Goal: Information Seeking & Learning: Learn about a topic

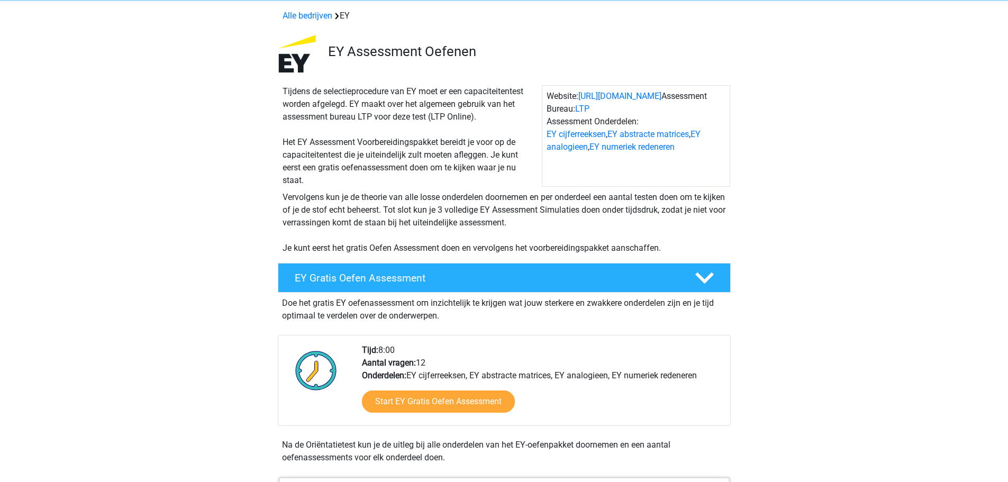
scroll to position [44, 0]
click at [416, 278] on h4 "EY Gratis Oefen Assessment" at bounding box center [486, 278] width 383 height 12
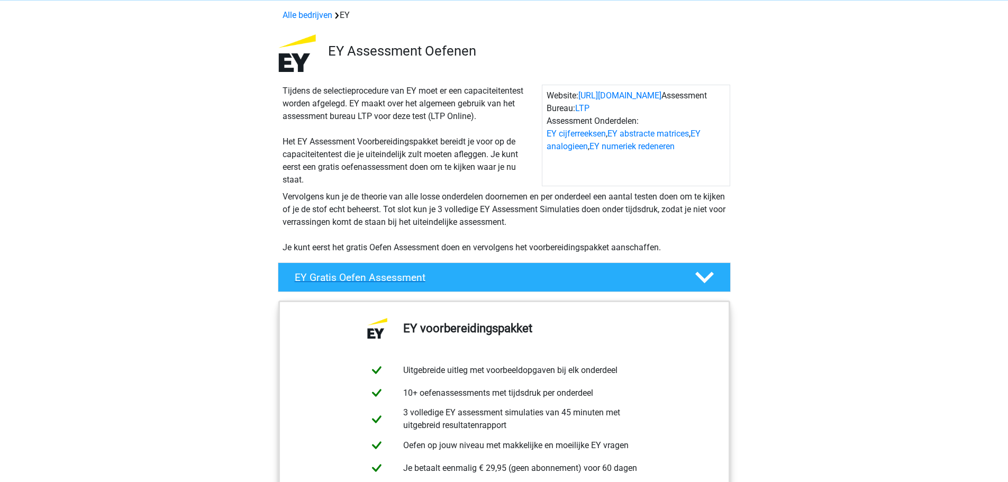
click at [416, 278] on h4 "EY Gratis Oefen Assessment" at bounding box center [486, 278] width 383 height 12
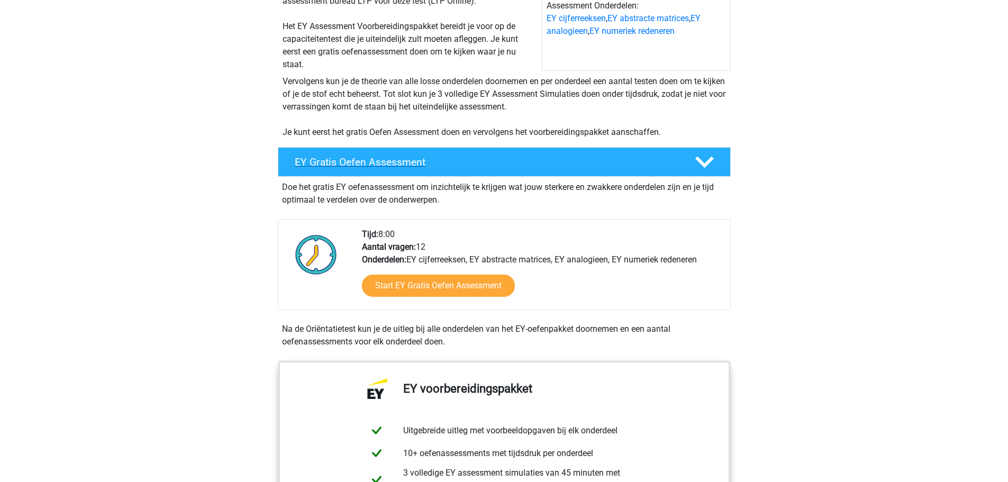
scroll to position [160, 0]
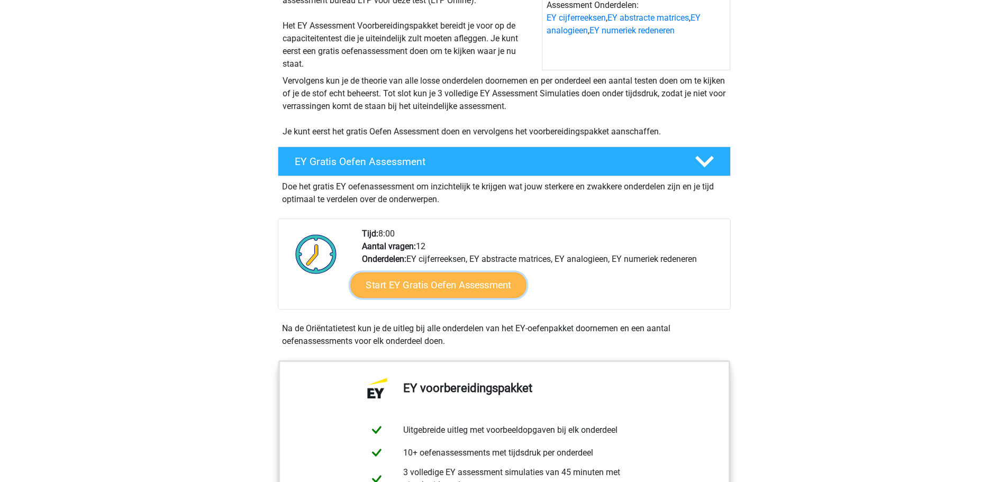
click at [431, 288] on link "Start EY Gratis Oefen Assessment" at bounding box center [438, 285] width 176 height 25
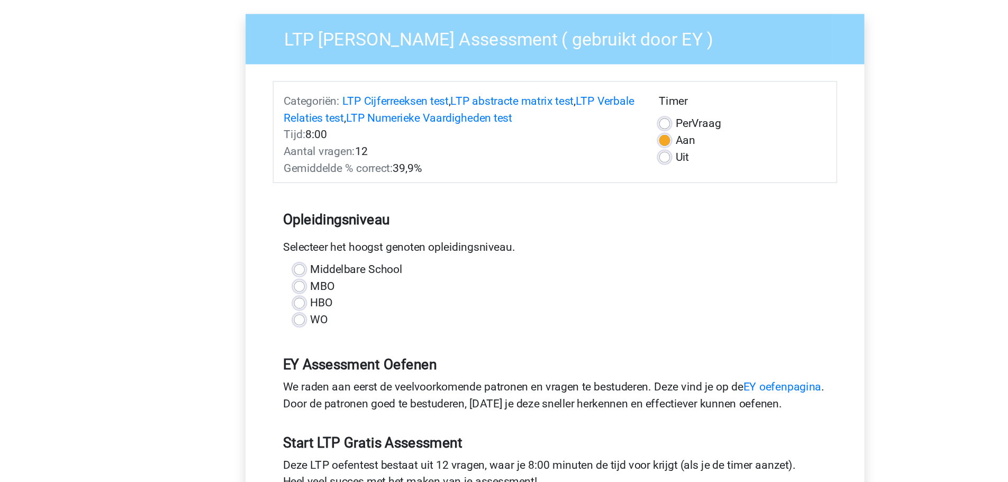
click at [326, 319] on label "WO" at bounding box center [325, 318] width 13 height 13
click at [315, 319] on input "WO" at bounding box center [311, 317] width 8 height 11
radio input "true"
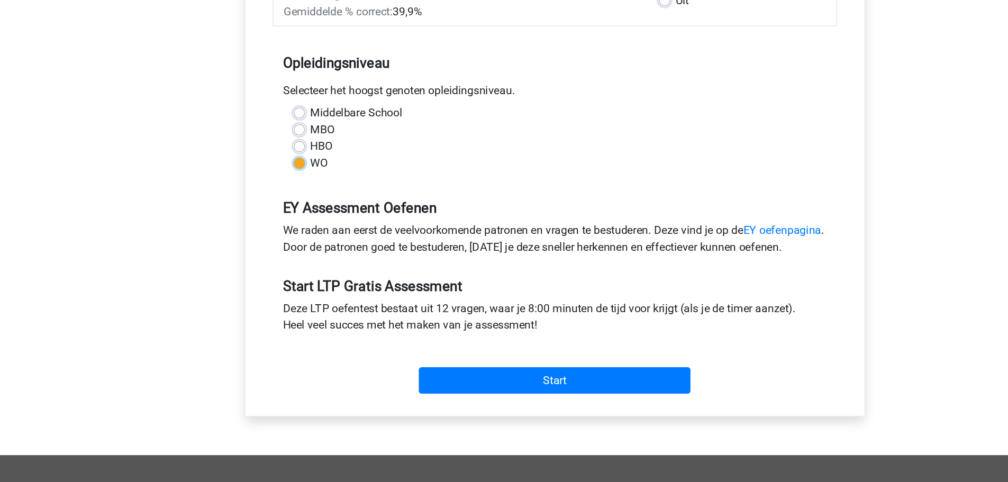
scroll to position [79, 0]
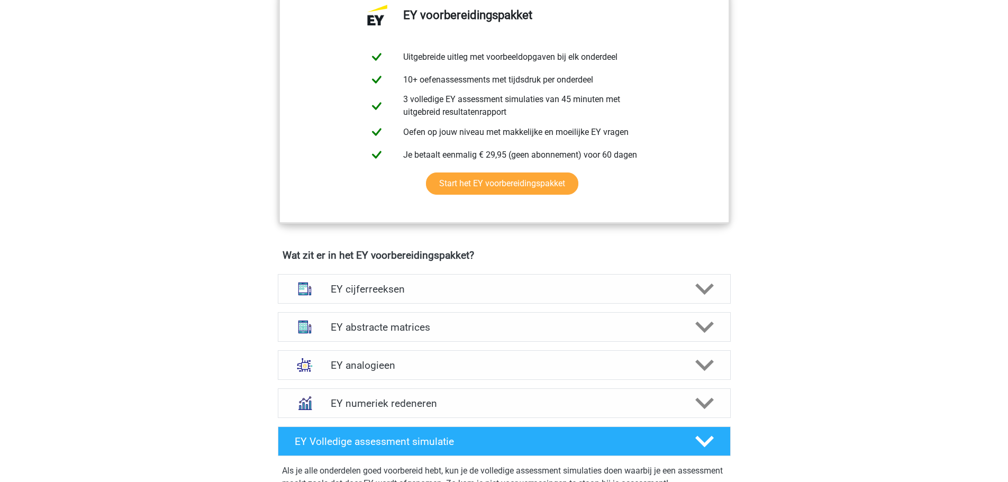
scroll to position [534, 0]
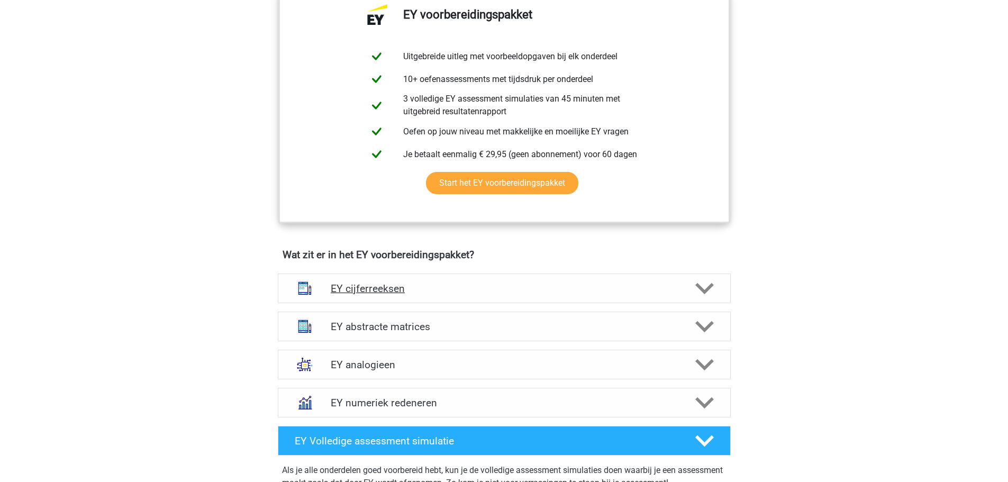
click at [412, 280] on div "EY cijferreeksen" at bounding box center [504, 289] width 453 height 30
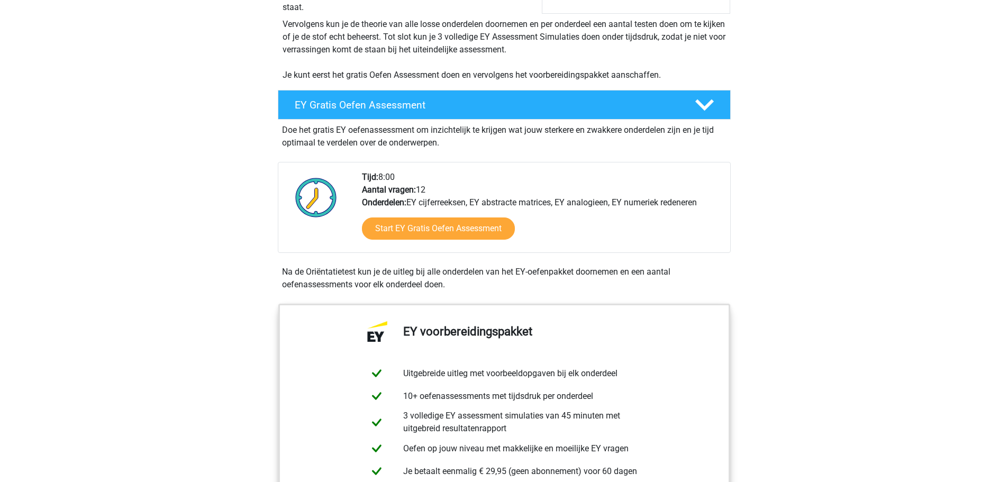
scroll to position [54, 0]
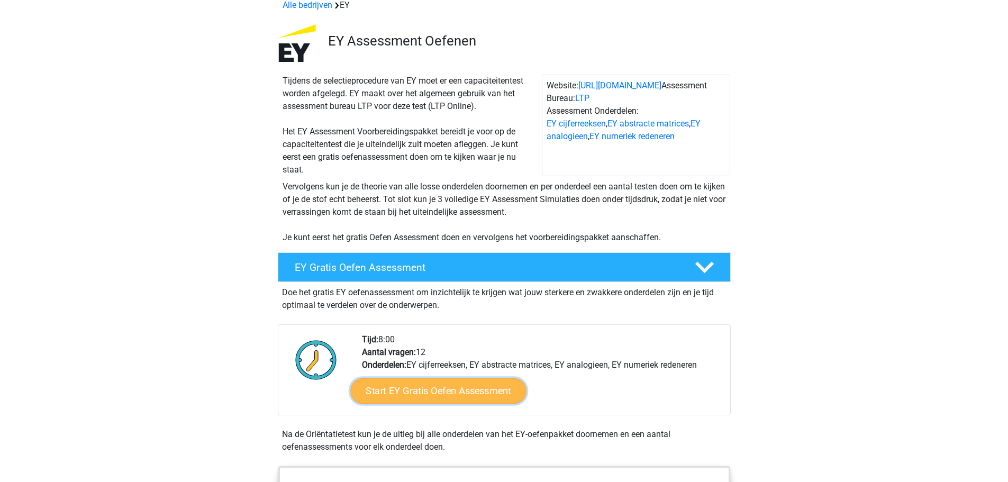
click at [394, 395] on link "Start EY Gratis Oefen Assessment" at bounding box center [438, 391] width 176 height 25
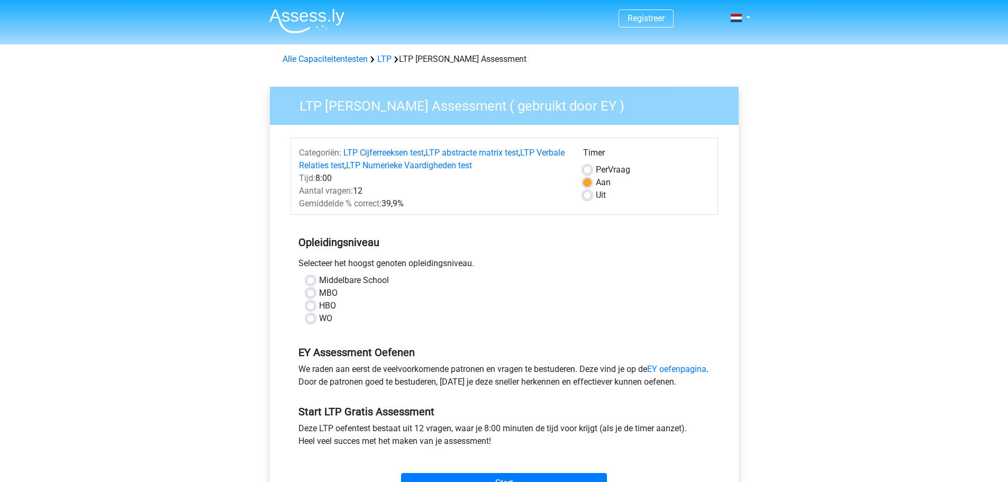
scroll to position [198, 0]
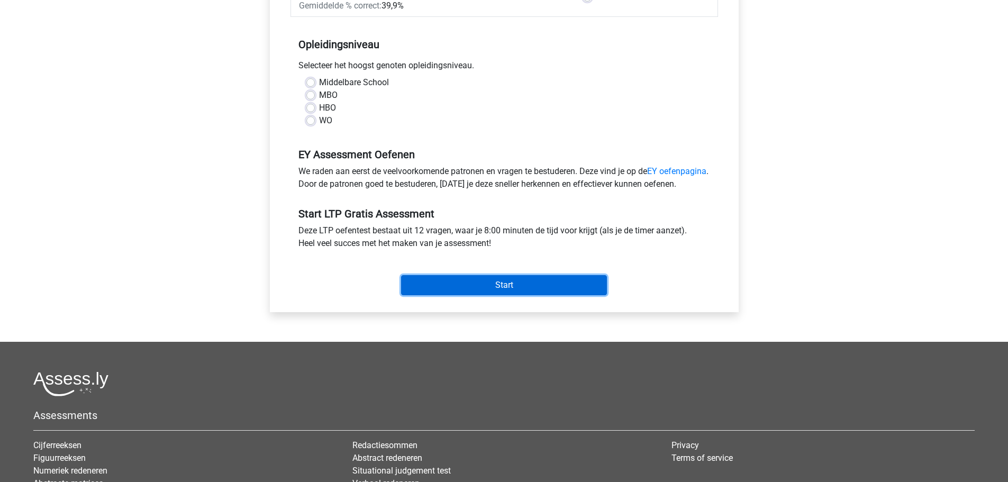
click at [471, 295] on input "Start" at bounding box center [504, 285] width 206 height 20
click at [322, 132] on div "Middelbare School MBO HBO WO" at bounding box center [505, 105] width 428 height 59
click at [318, 126] on div "WO" at bounding box center [505, 120] width 396 height 13
click at [319, 120] on label "WO" at bounding box center [325, 120] width 13 height 13
click at [314, 120] on input "WO" at bounding box center [311, 119] width 8 height 11
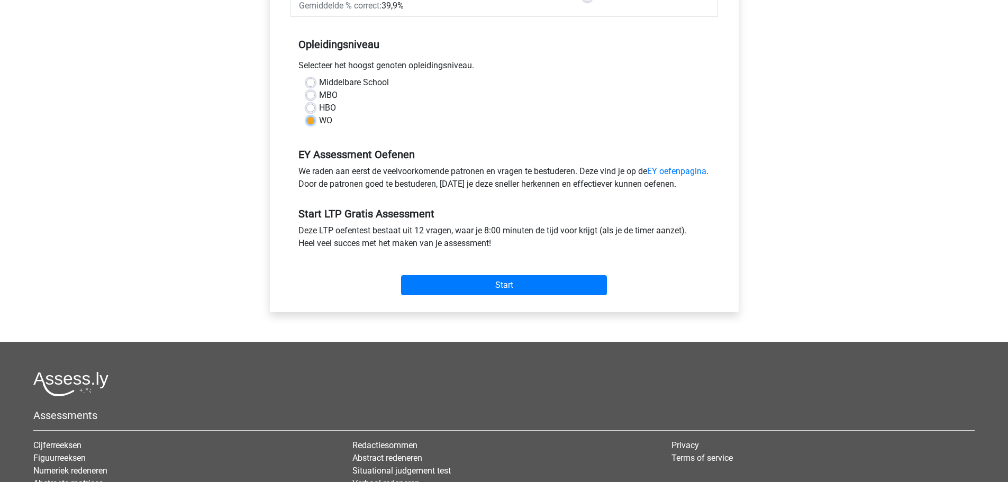
radio input "true"
click at [490, 295] on input "Start" at bounding box center [504, 285] width 206 height 20
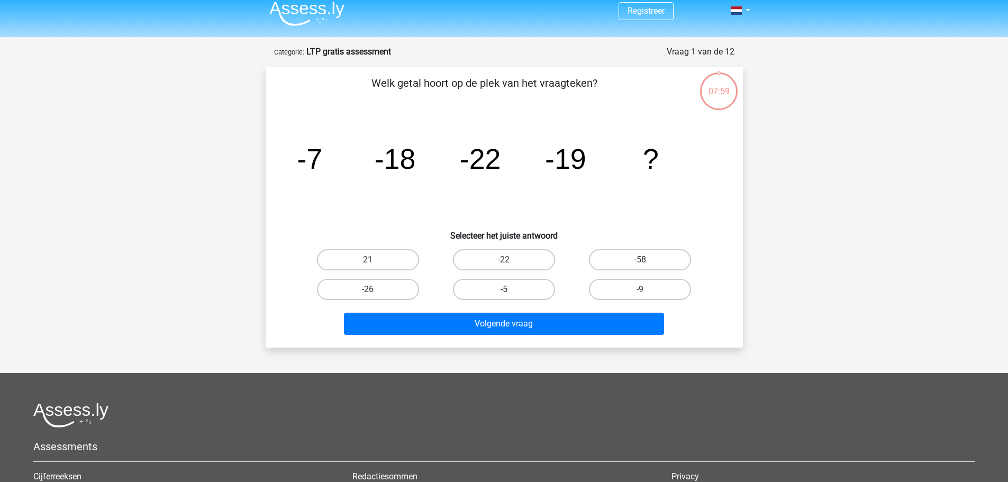
scroll to position [8, 0]
click at [382, 289] on label "-26" at bounding box center [368, 288] width 102 height 21
click at [375, 289] on input "-26" at bounding box center [371, 292] width 7 height 7
radio input "true"
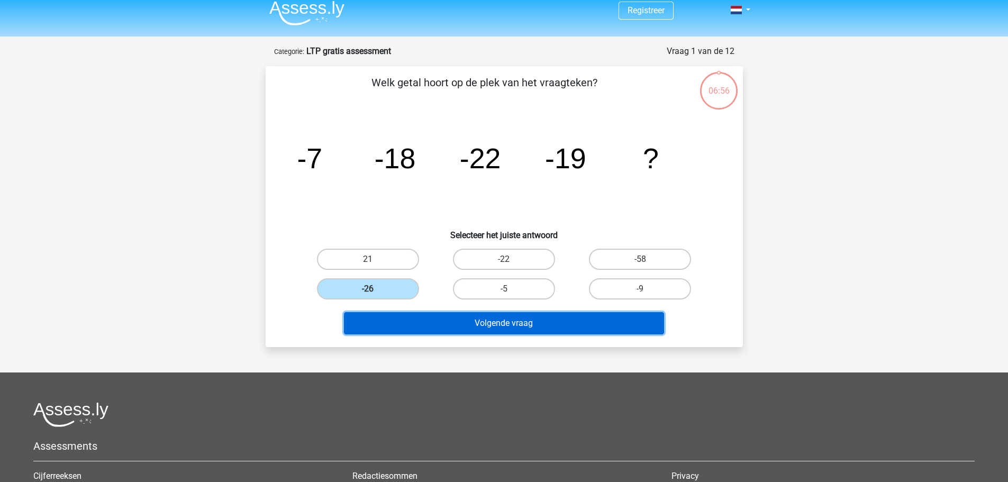
click at [475, 325] on button "Volgende vraag" at bounding box center [504, 323] width 320 height 22
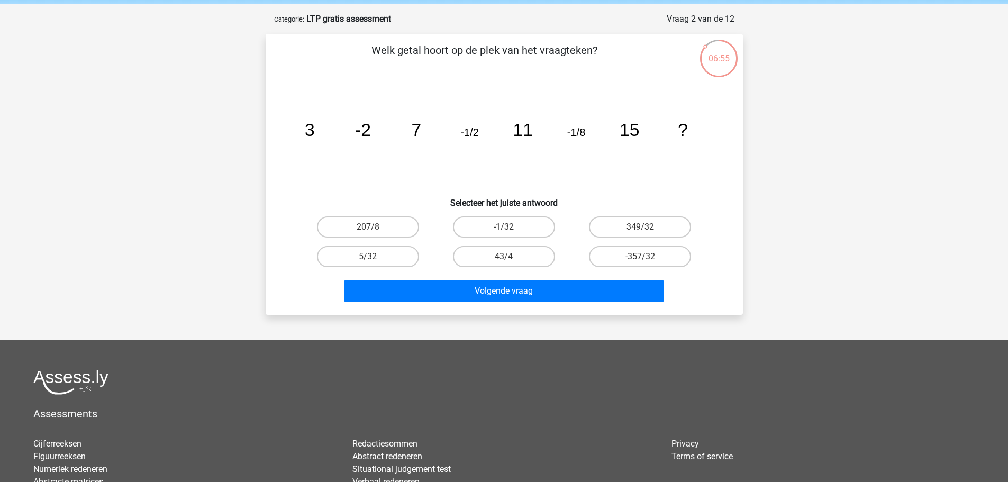
scroll to position [34, 0]
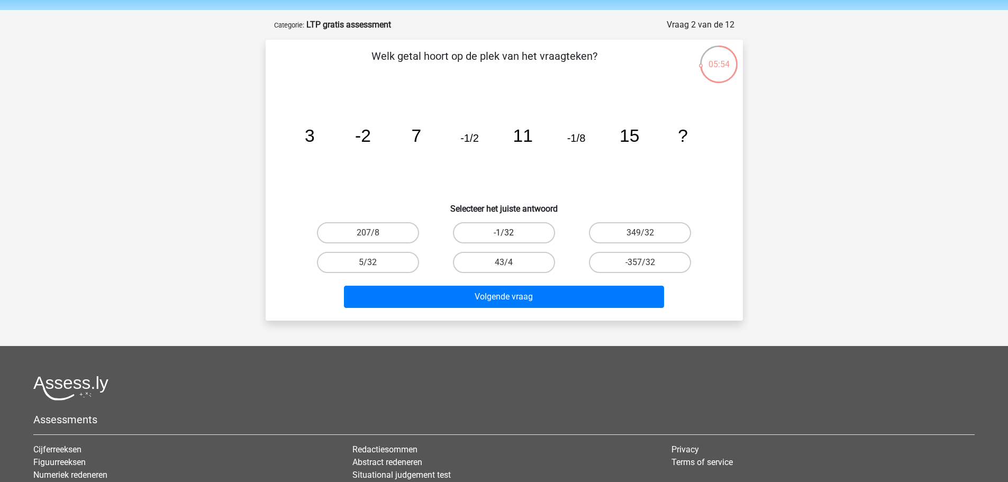
click at [470, 224] on label "-1/32" at bounding box center [504, 232] width 102 height 21
click at [504, 233] on input "-1/32" at bounding box center [507, 236] width 7 height 7
radio input "true"
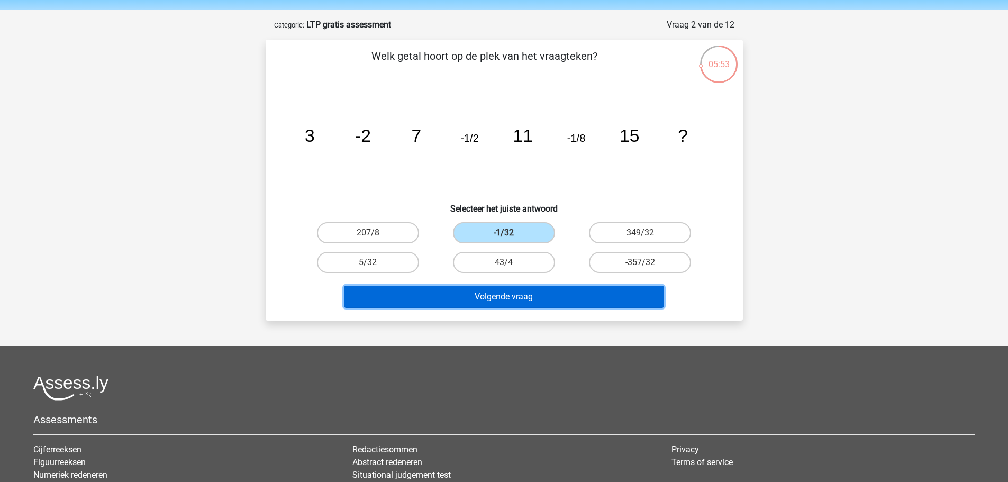
click at [488, 298] on button "Volgende vraag" at bounding box center [504, 297] width 320 height 22
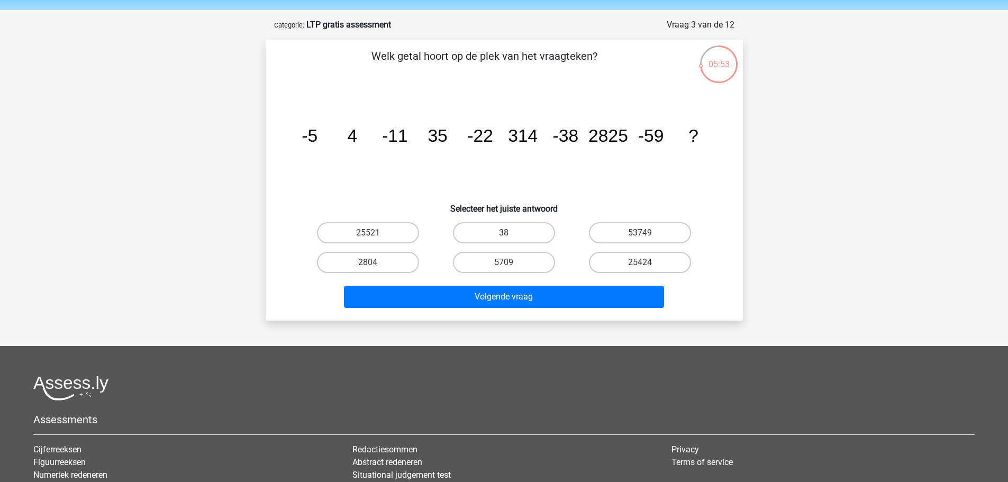
scroll to position [53, 0]
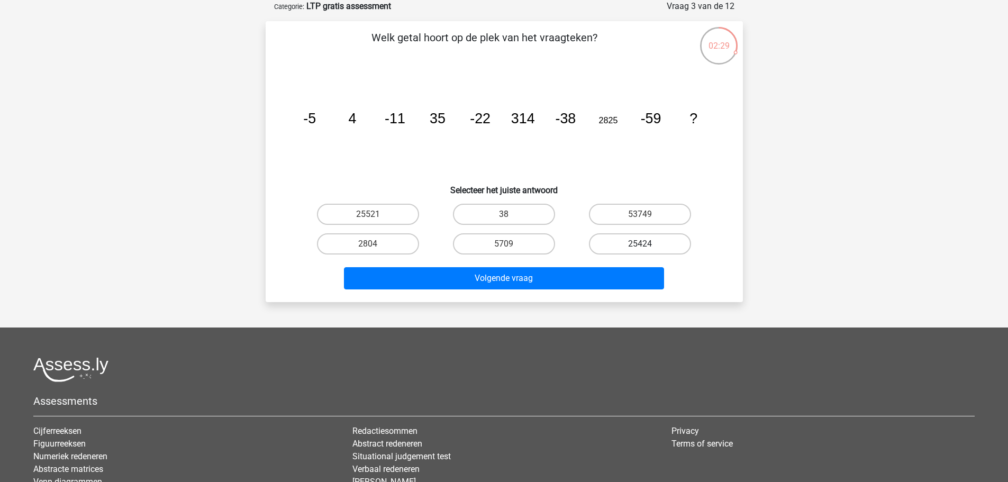
click at [616, 247] on label "25424" at bounding box center [640, 243] width 102 height 21
click at [641, 247] on input "25424" at bounding box center [644, 247] width 7 height 7
radio input "true"
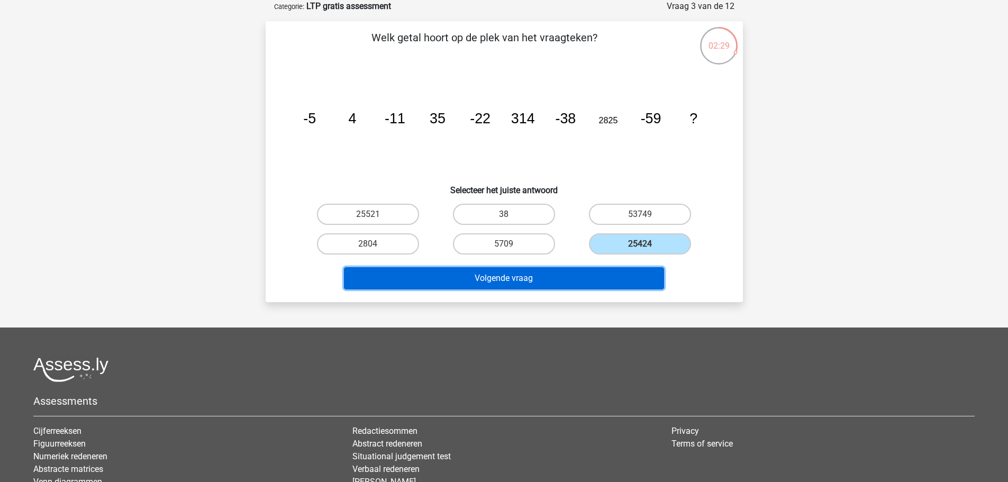
click at [557, 277] on button "Volgende vraag" at bounding box center [504, 278] width 320 height 22
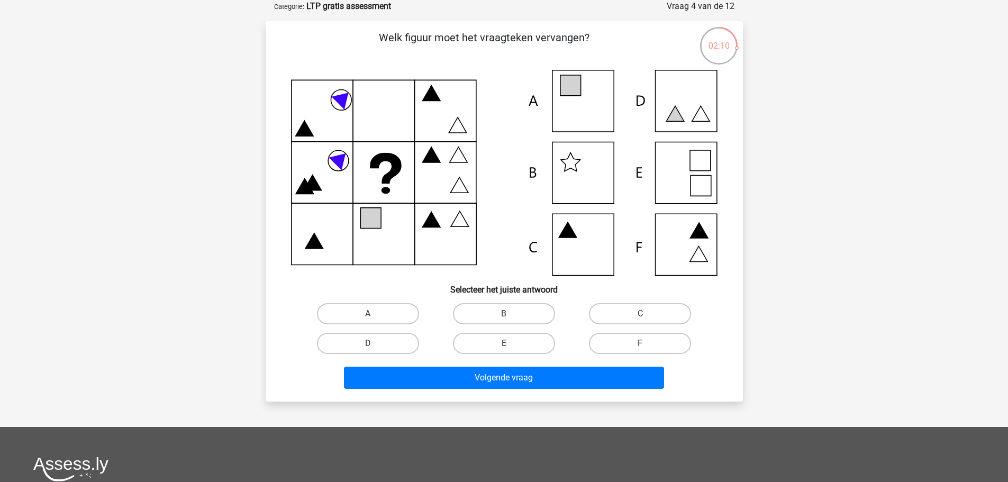
click at [459, 341] on label "E" at bounding box center [504, 343] width 102 height 21
click at [504, 344] on input "E" at bounding box center [507, 347] width 7 height 7
radio input "true"
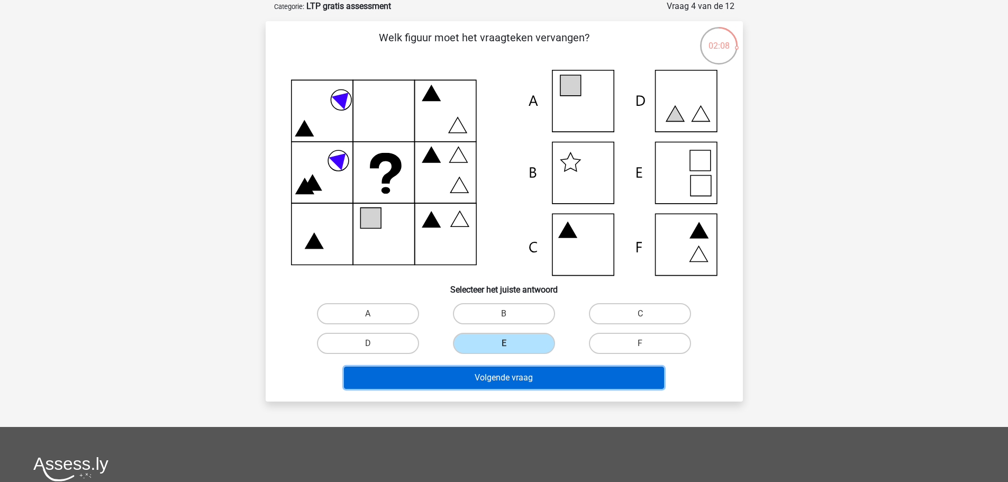
click at [479, 381] on button "Volgende vraag" at bounding box center [504, 378] width 320 height 22
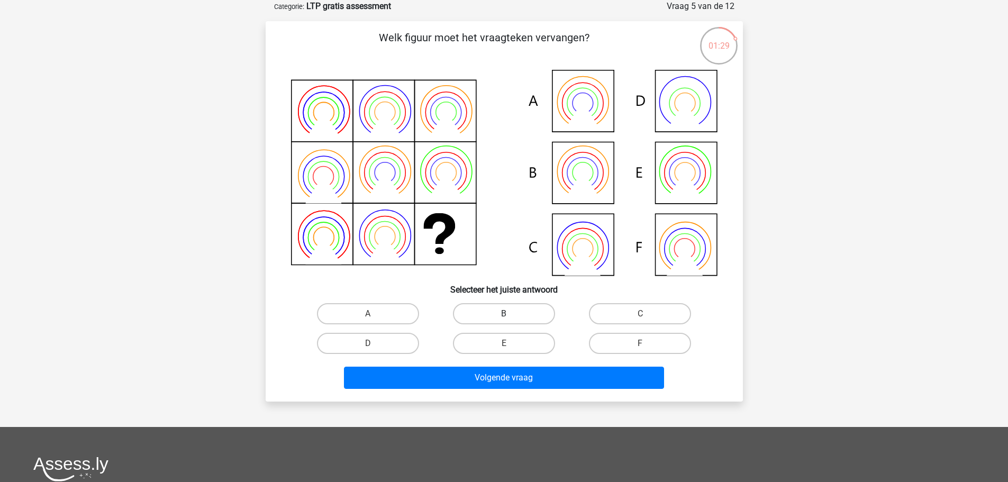
click at [478, 314] on label "B" at bounding box center [504, 313] width 102 height 21
click at [504, 314] on input "B" at bounding box center [507, 317] width 7 height 7
radio input "true"
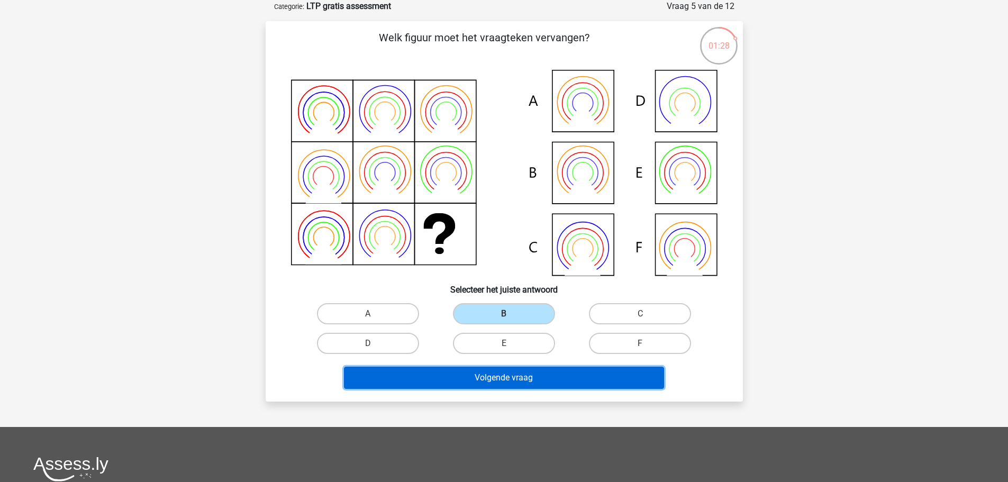
click at [486, 372] on button "Volgende vraag" at bounding box center [504, 378] width 320 height 22
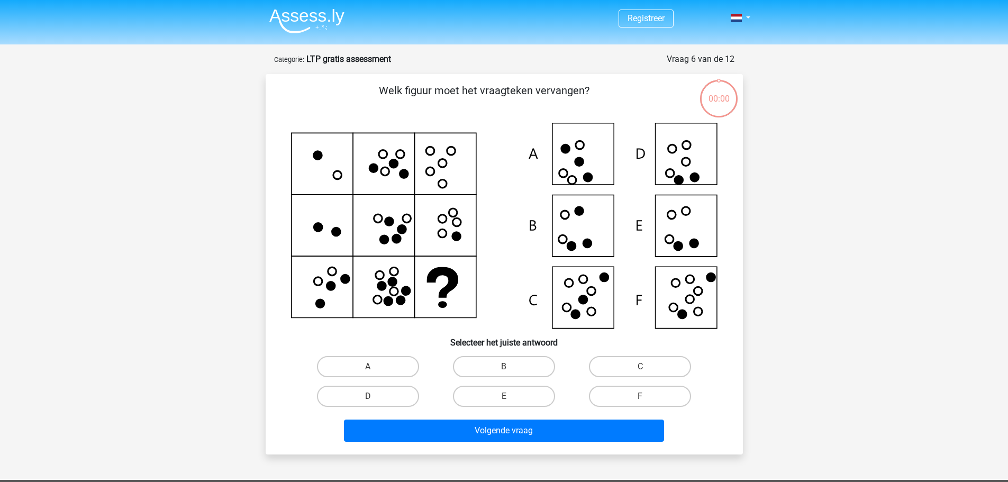
scroll to position [53, 0]
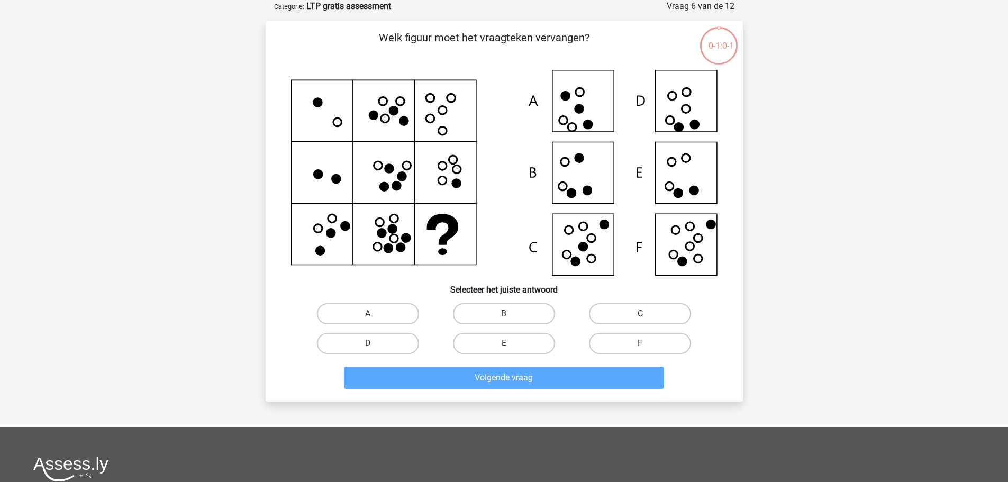
click at [628, 344] on label "F" at bounding box center [640, 343] width 102 height 21
click at [641, 344] on input "F" at bounding box center [644, 347] width 7 height 7
radio input "true"
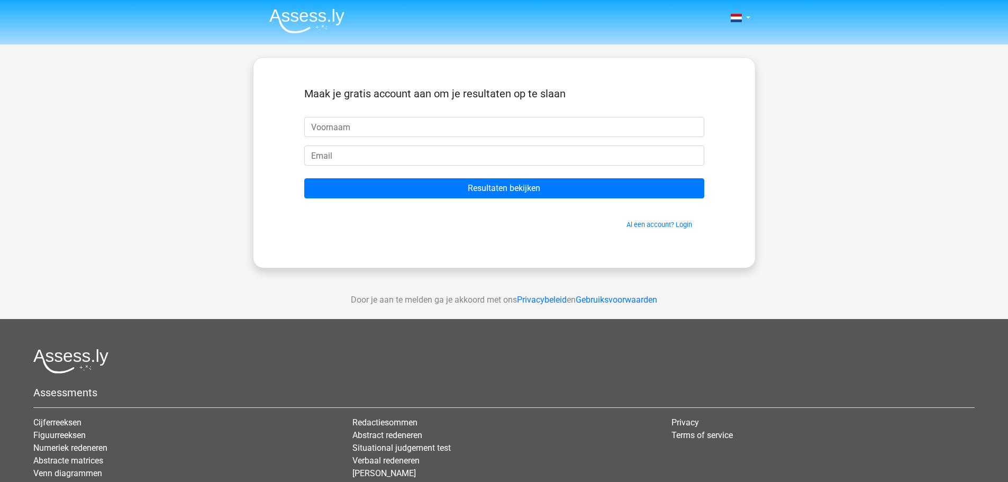
click at [332, 123] on input "text" at bounding box center [504, 127] width 400 height 20
type input "[PERSON_NAME]"
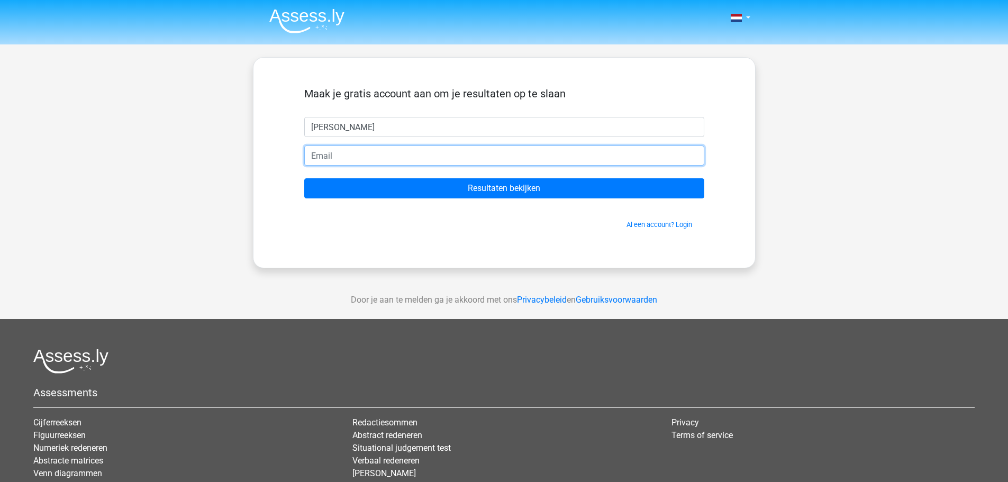
click at [330, 160] on input "email" at bounding box center [504, 156] width 400 height 20
type input "[PERSON_NAME][EMAIL_ADDRESS][DOMAIN_NAME]"
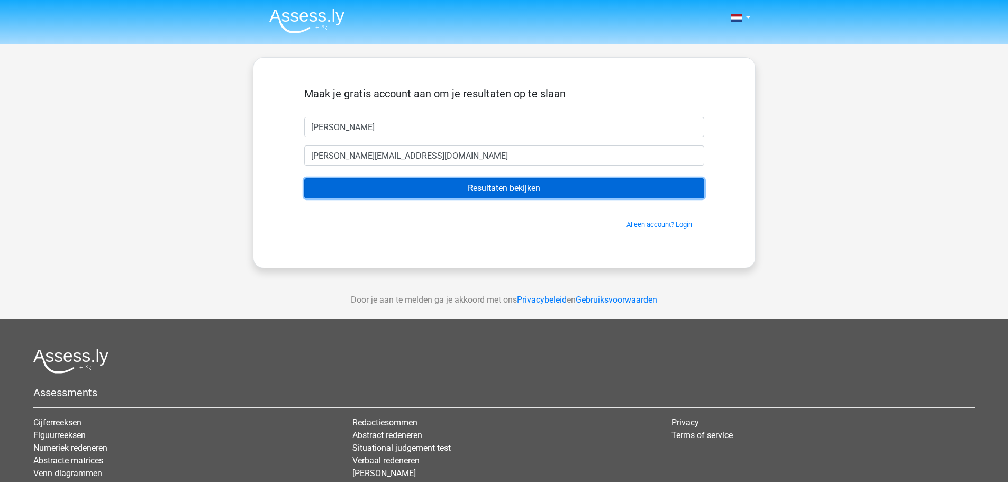
click at [373, 188] on input "Resultaten bekijken" at bounding box center [504, 188] width 400 height 20
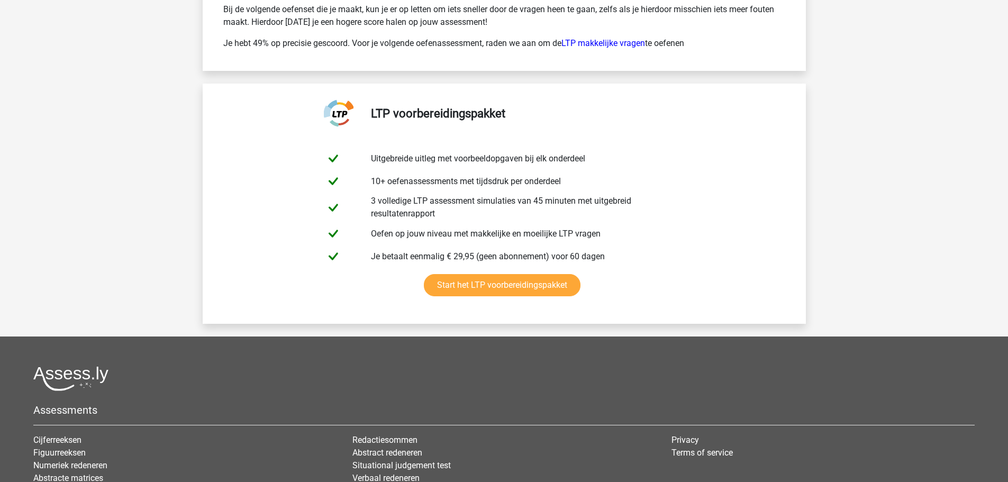
scroll to position [2070, 0]
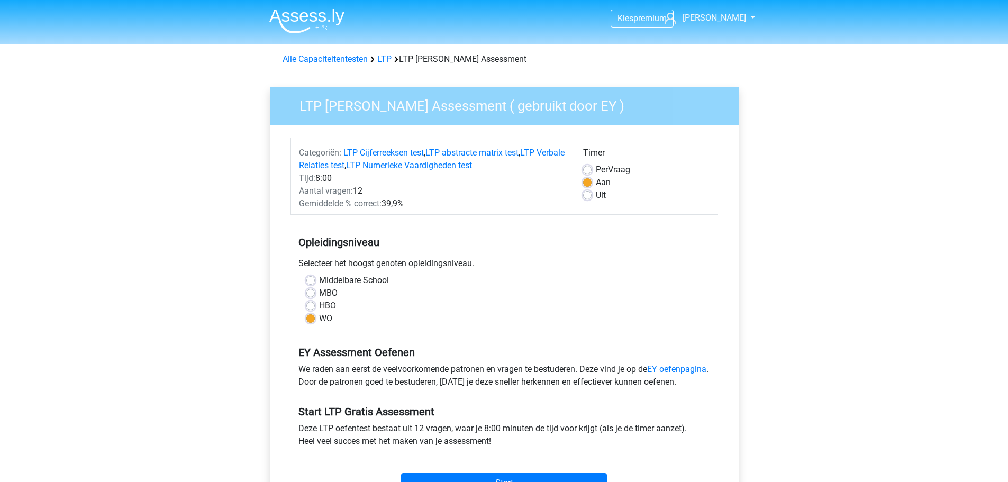
scroll to position [198, 0]
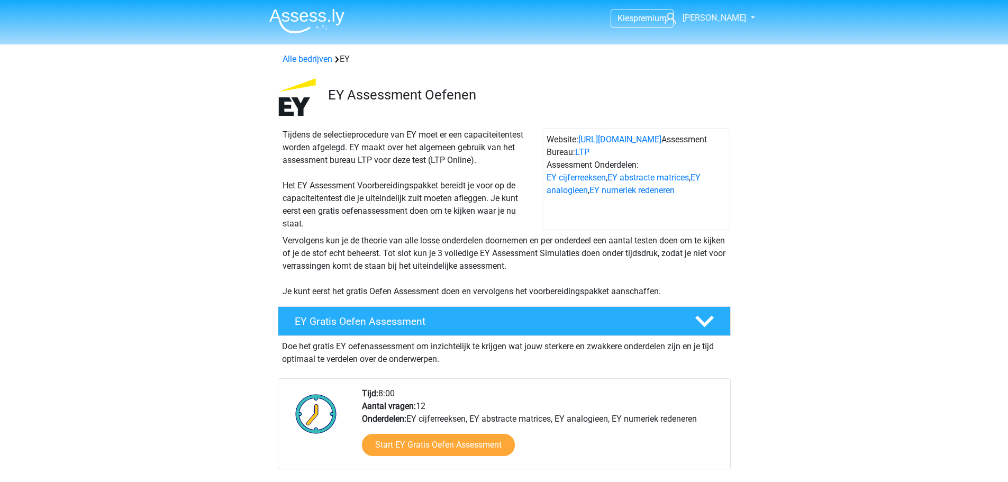
scroll to position [54, 0]
